Goal: Find specific page/section: Find specific page/section

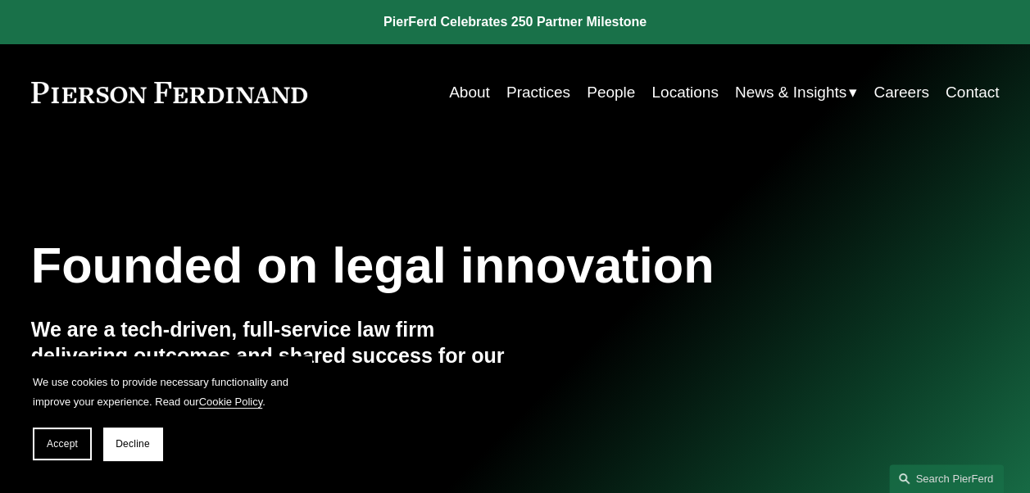
click at [600, 90] on link "People" at bounding box center [611, 92] width 48 height 31
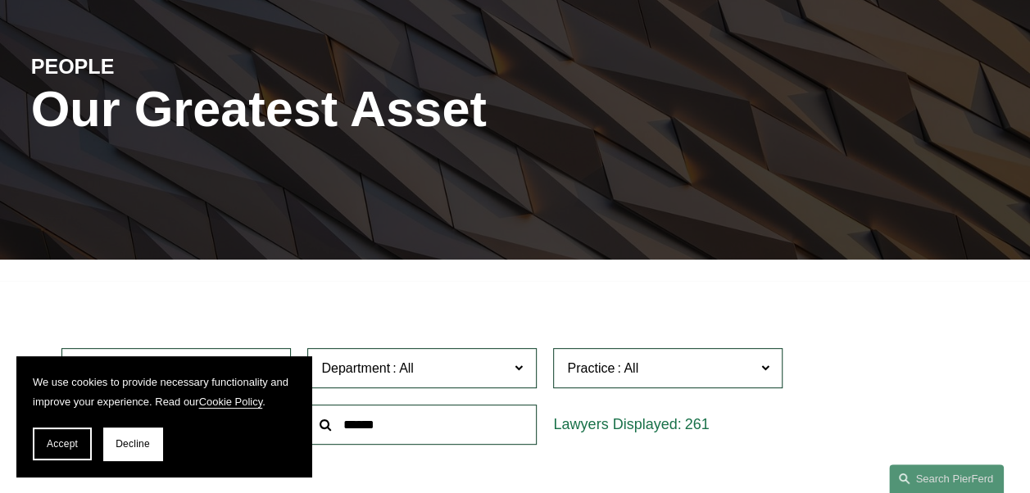
scroll to position [328, 0]
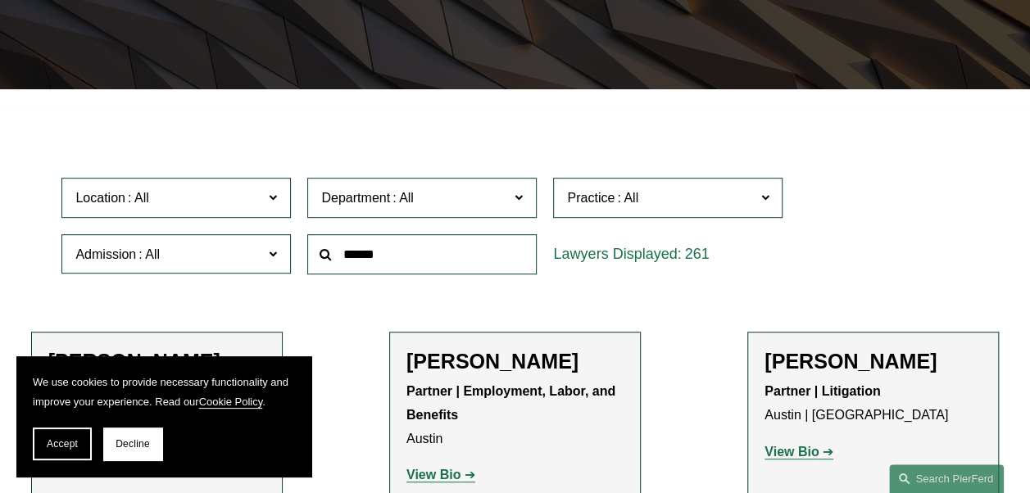
click at [395, 256] on input "text" at bounding box center [421, 254] width 229 height 40
type input "*******"
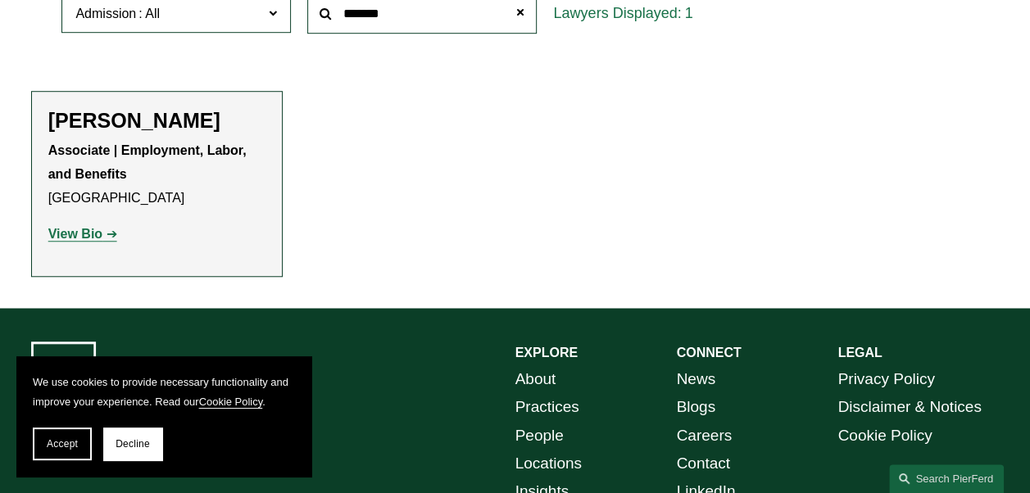
scroll to position [573, 0]
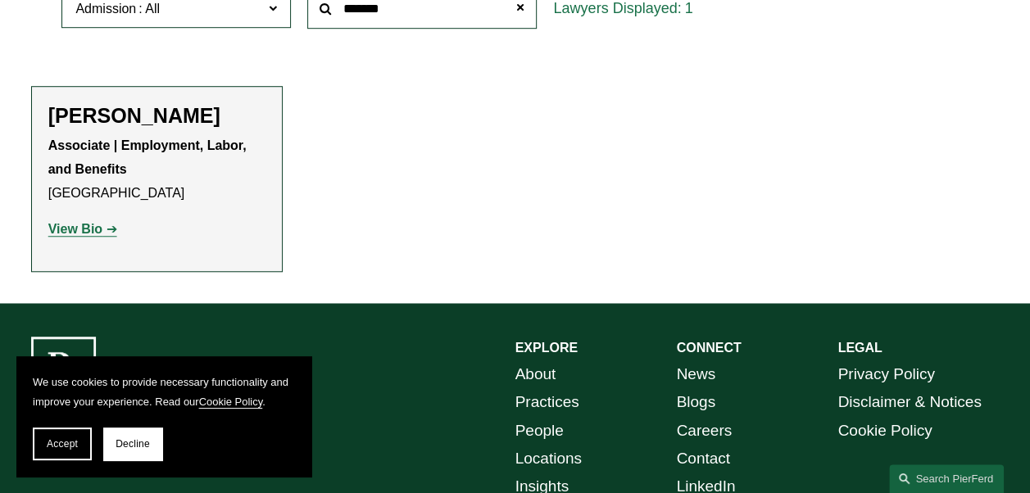
click at [79, 231] on strong "View Bio" at bounding box center [75, 229] width 54 height 14
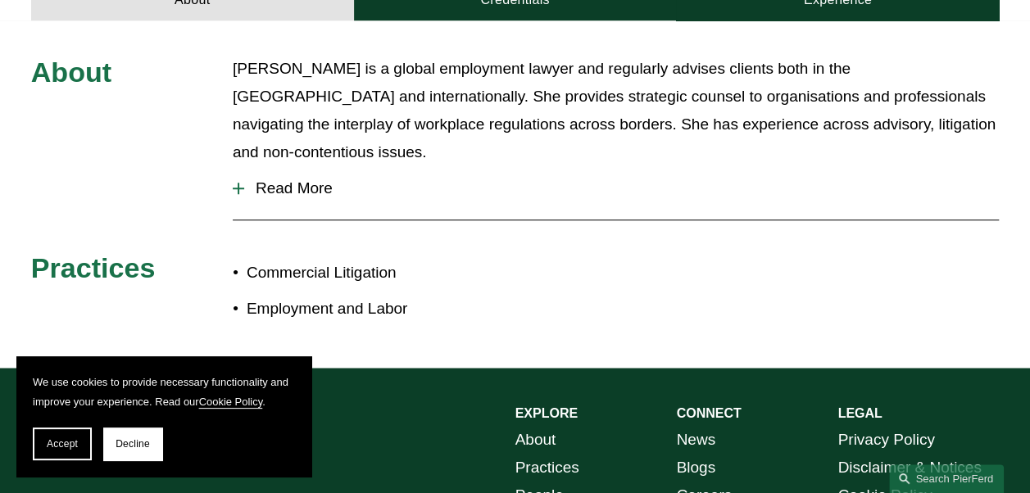
scroll to position [587, 0]
click at [315, 179] on span "Read More" at bounding box center [621, 188] width 754 height 18
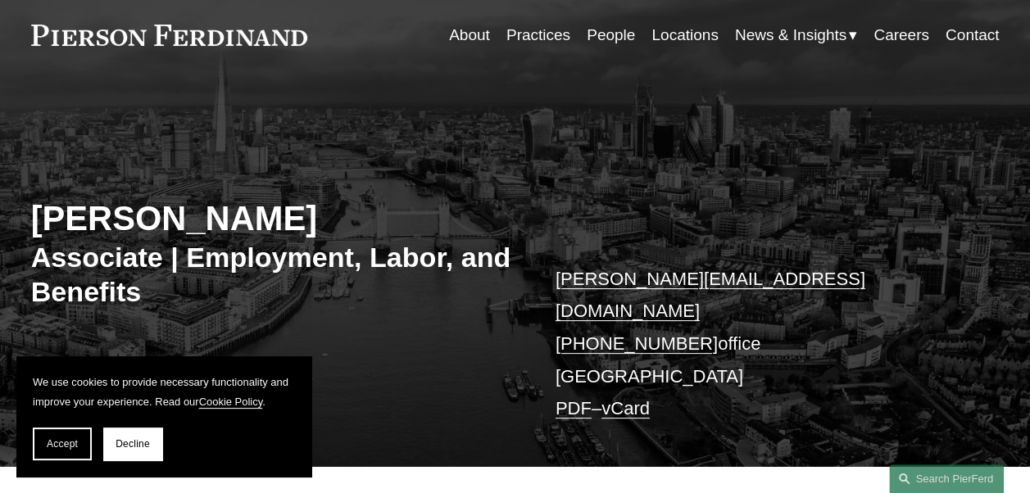
scroll to position [0, 0]
